Goal: Information Seeking & Learning: Find contact information

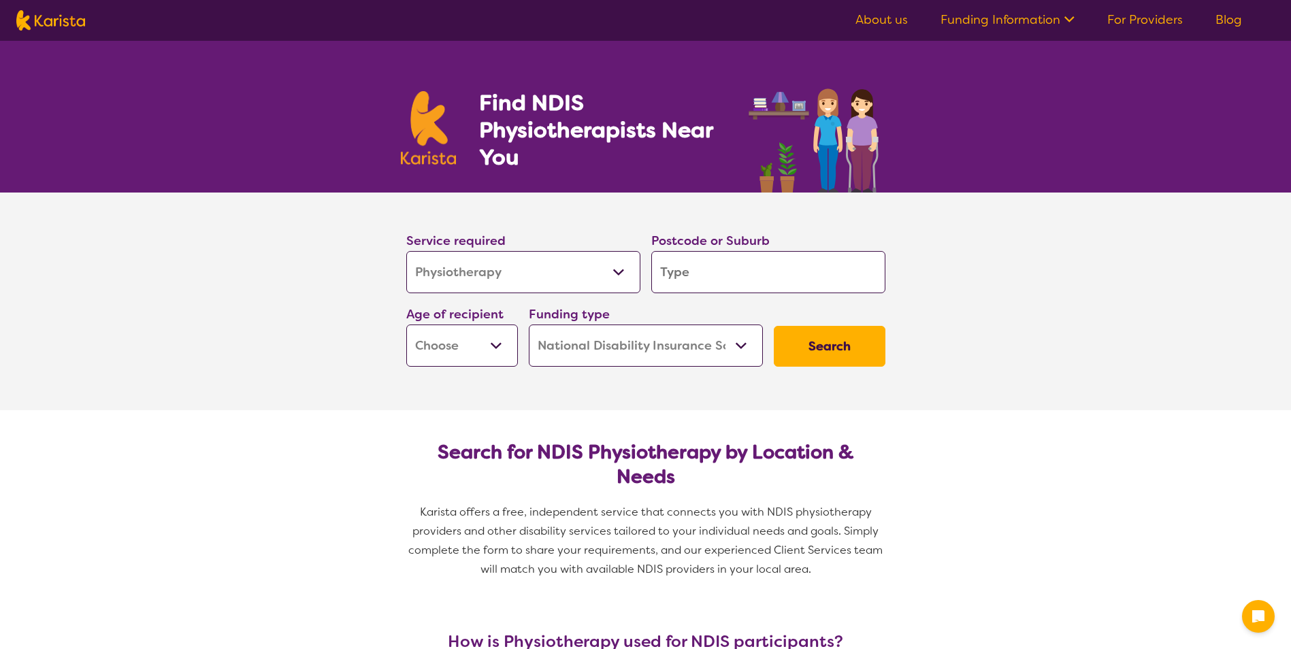
select select "Physiotherapy"
select select "NDIS"
select select "Physiotherapy"
select select "NDIS"
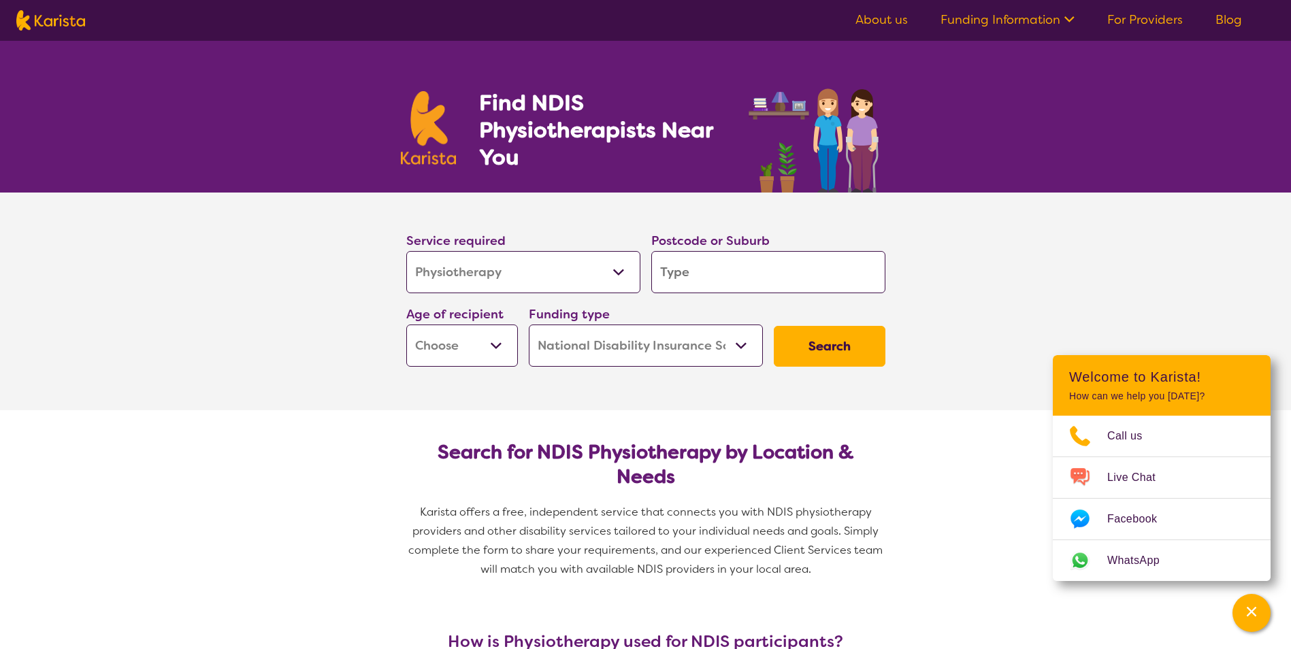
click at [709, 266] on input "search" at bounding box center [768, 272] width 234 height 42
type input "I"
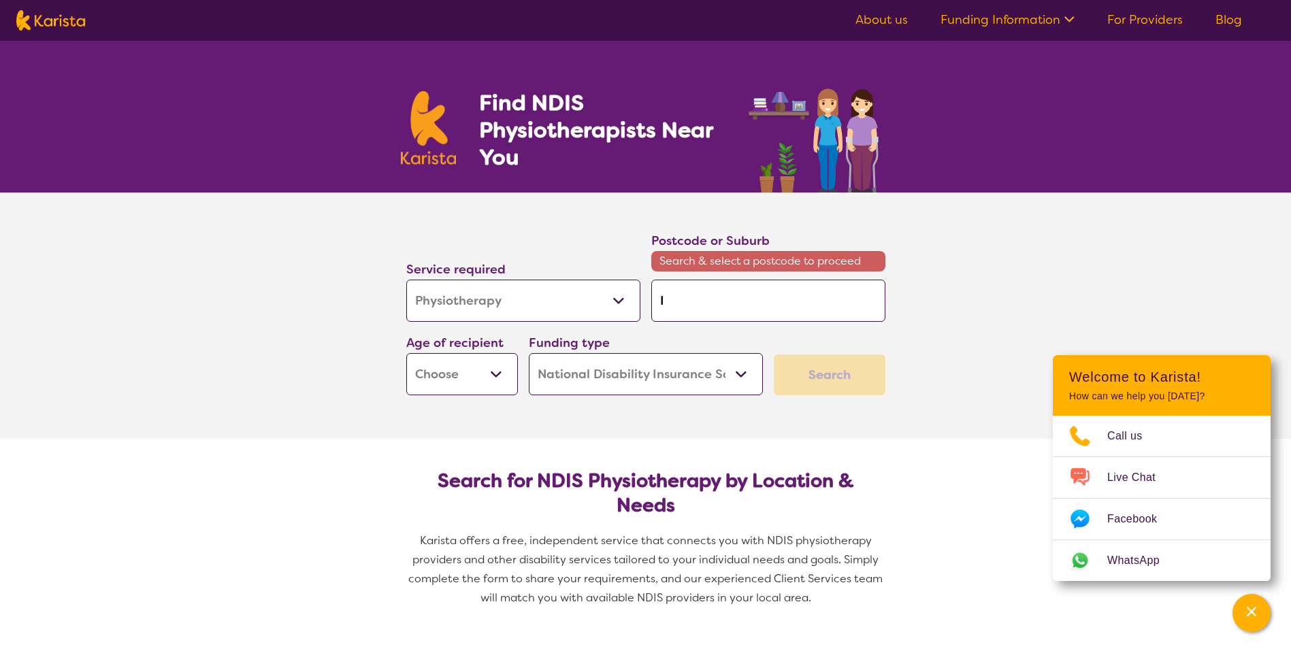
type input "In"
type input "Inn"
type input "Inni"
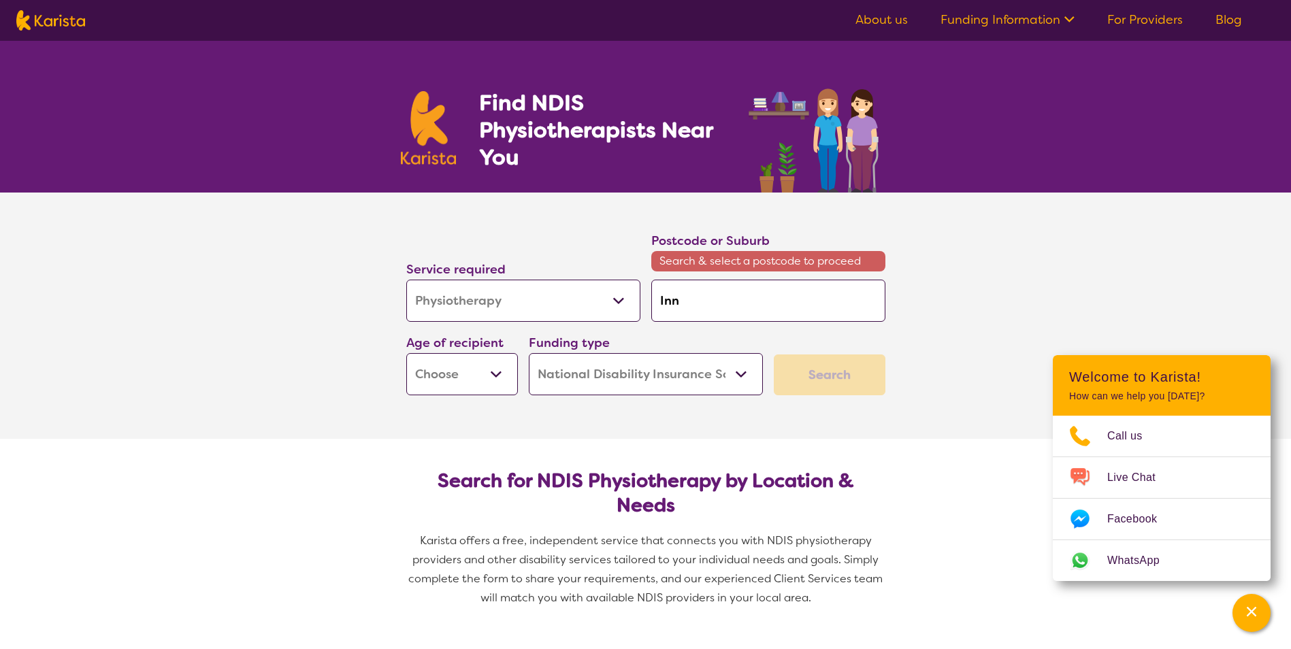
type input "Inni"
type input "[PERSON_NAME]"
type input "Innisf"
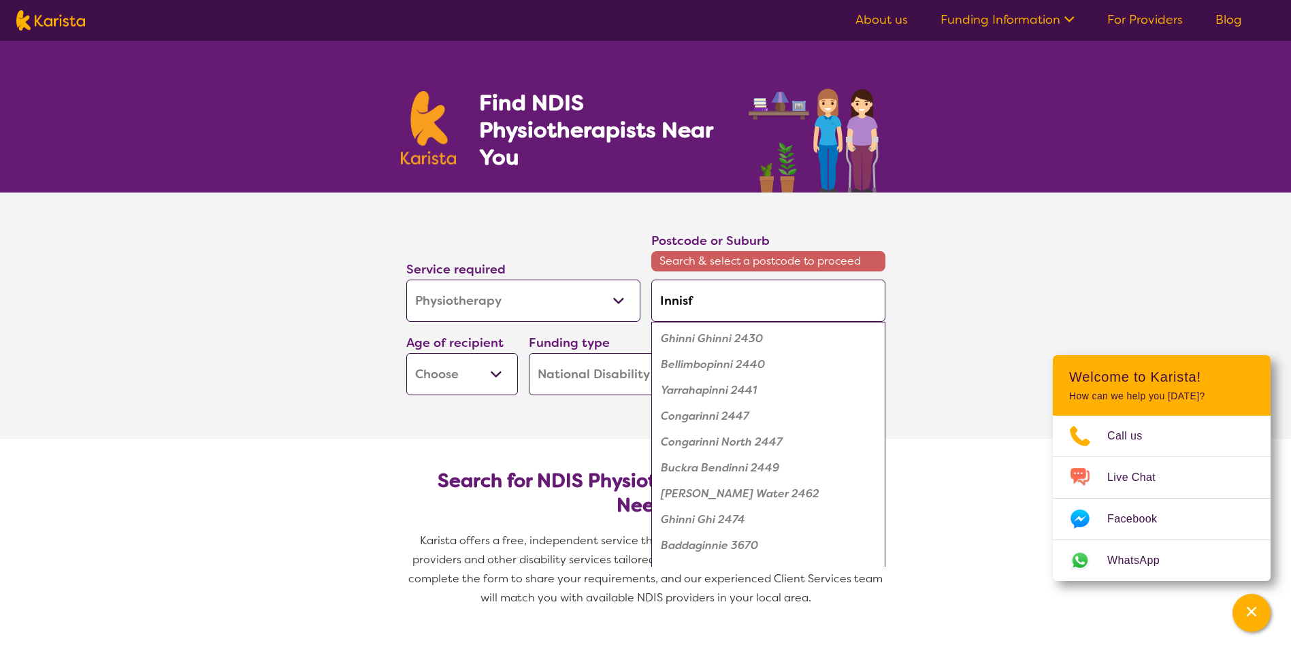
type input "Innisfa"
type input "Innisfai"
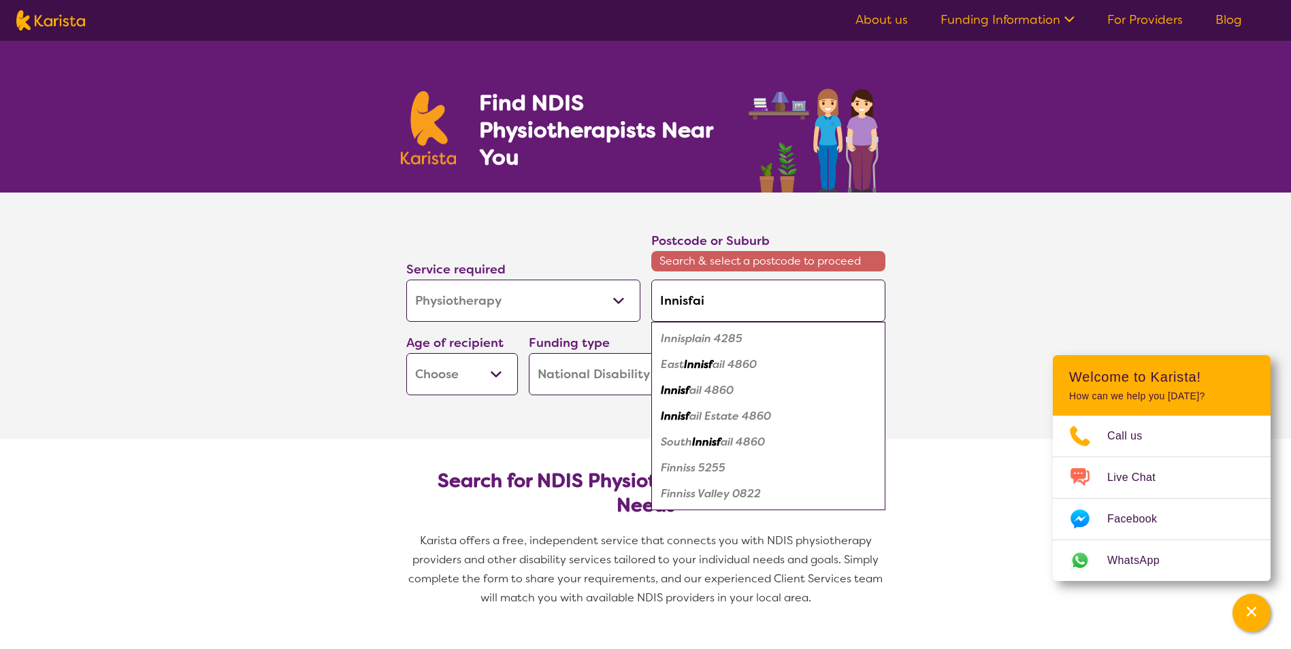
type input "Innisfail"
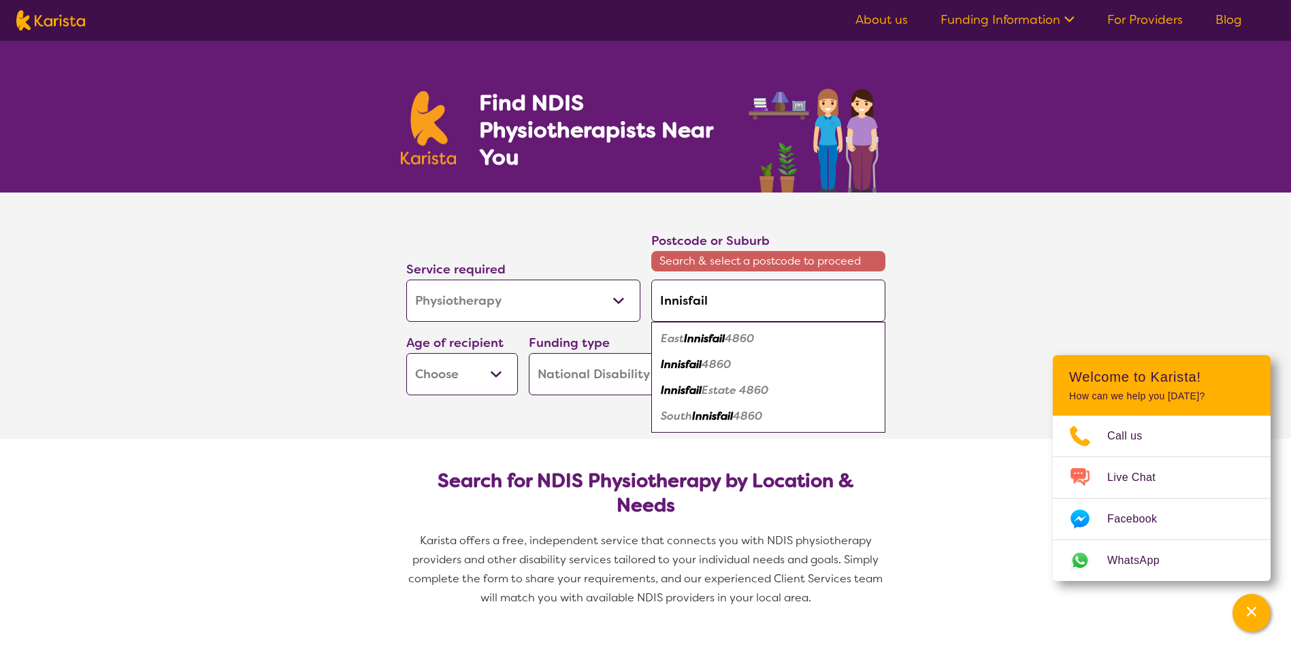
click at [722, 368] on em "4860" at bounding box center [716, 364] width 29 height 14
type input "4860"
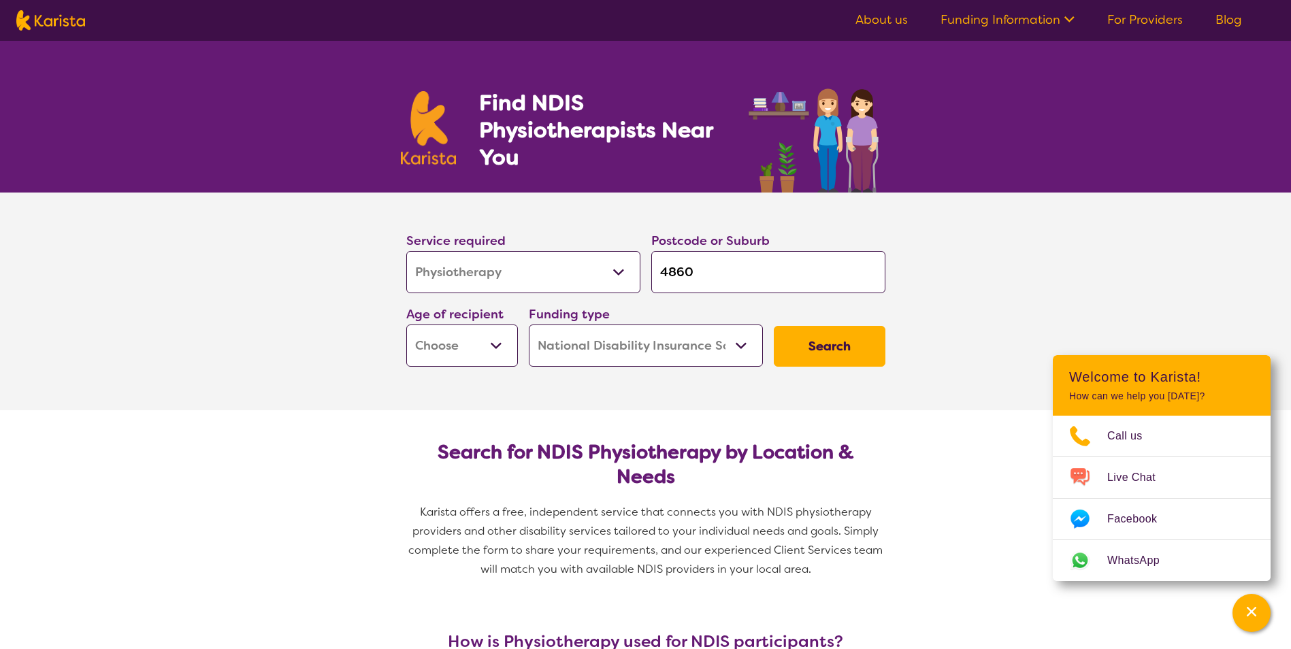
click at [822, 354] on button "Search" at bounding box center [830, 346] width 112 height 41
click at [496, 348] on select "Early Childhood - 0 to 9 Child - 10 to 11 Adolescent - 12 to 17 Adult - 18 to 6…" at bounding box center [462, 346] width 112 height 42
select select "AS"
click at [406, 325] on select "Early Childhood - 0 to 9 Child - 10 to 11 Adolescent - 12 to 17 Adult - 18 to 6…" at bounding box center [462, 346] width 112 height 42
select select "AS"
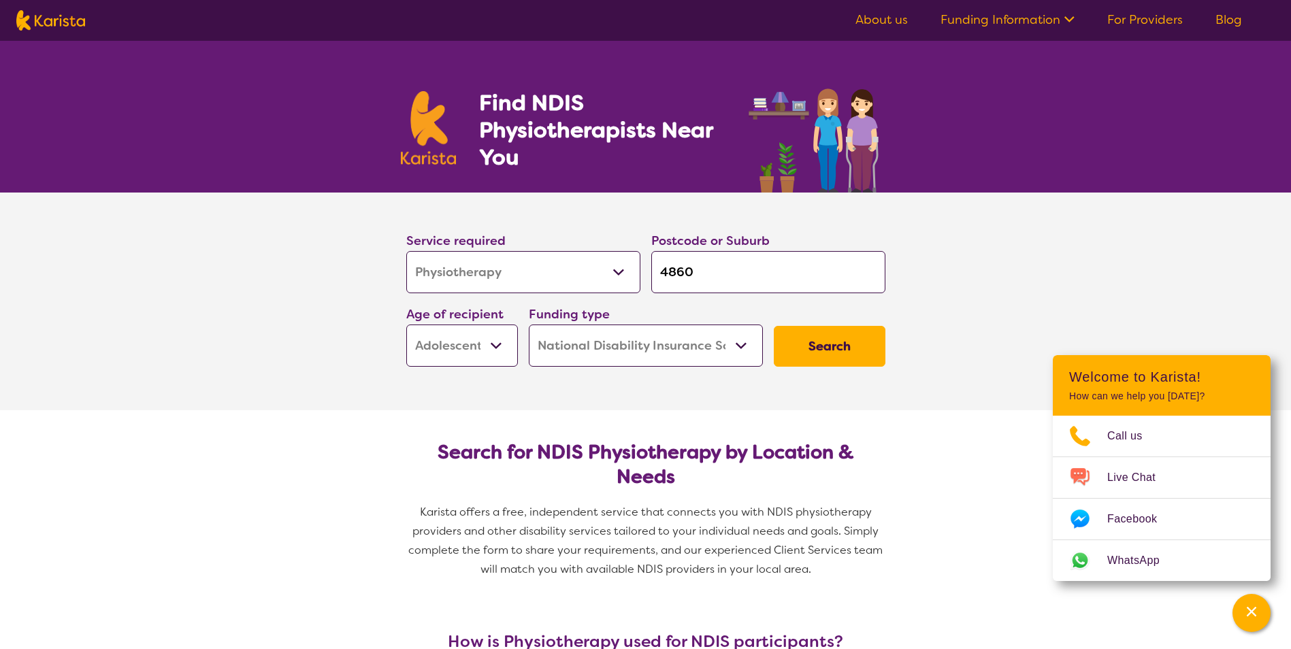
click at [816, 337] on button "Search" at bounding box center [830, 346] width 112 height 41
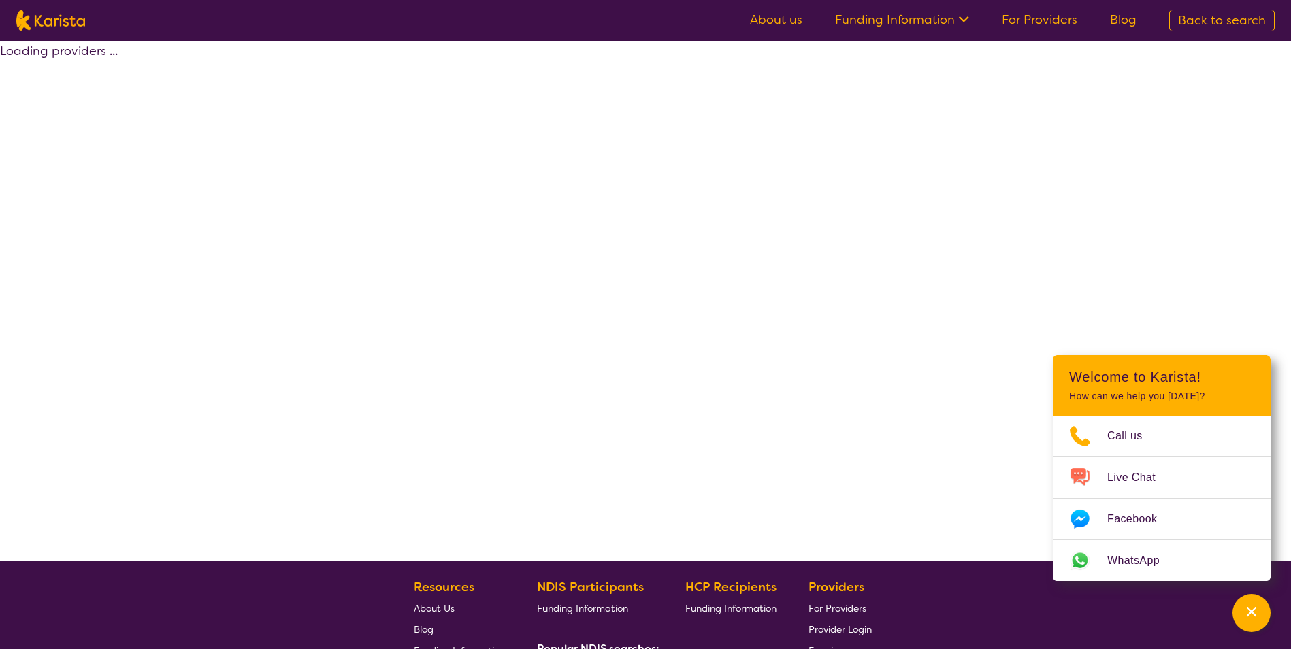
select select "NDIS"
select select "Physiotherapy"
select select "AS"
